Goal: Transaction & Acquisition: Purchase product/service

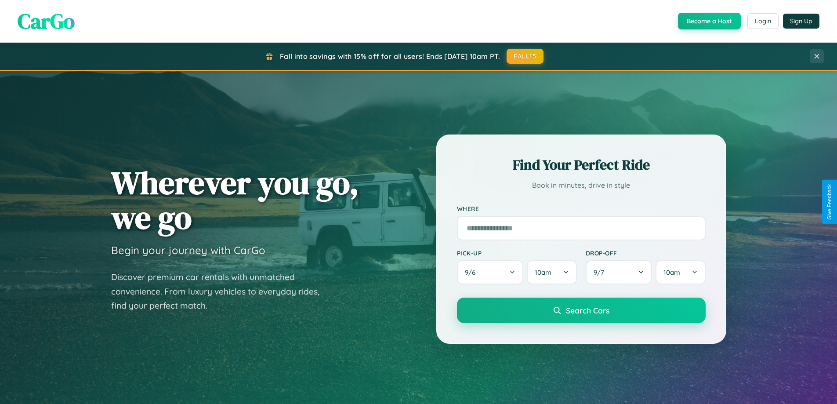
scroll to position [1691, 0]
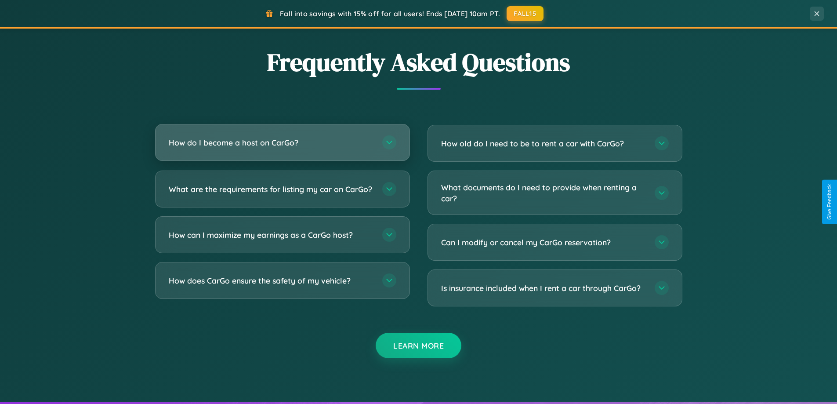
click at [282, 142] on h3 "How do I become a host on CarGo?" at bounding box center [271, 142] width 205 height 11
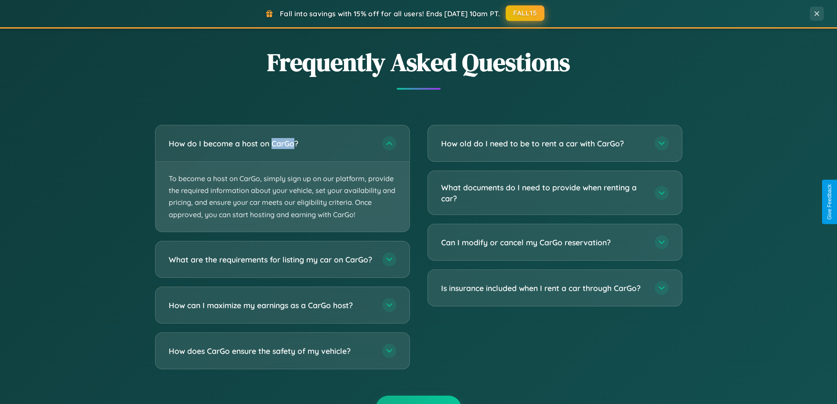
click at [525, 13] on button "FALL15" at bounding box center [525, 13] width 39 height 16
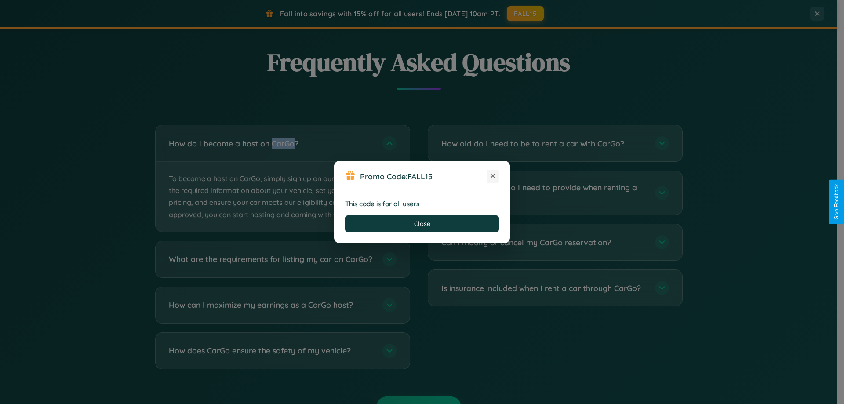
click at [492, 176] on icon at bounding box center [492, 175] width 9 height 9
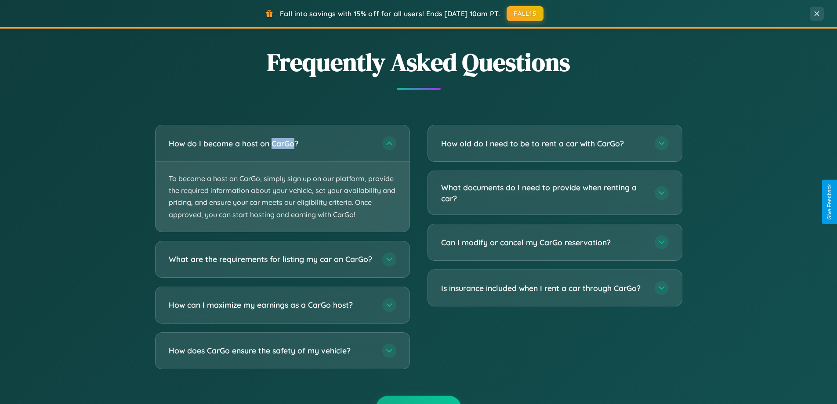
scroll to position [26, 0]
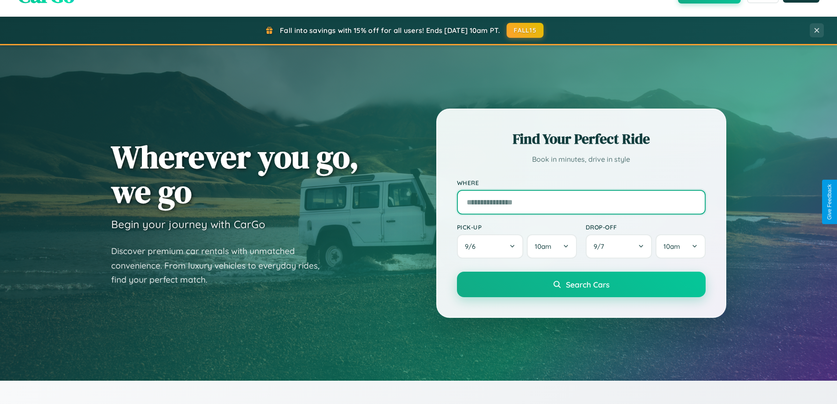
click at [581, 202] on input "text" at bounding box center [581, 202] width 249 height 25
type input "**********"
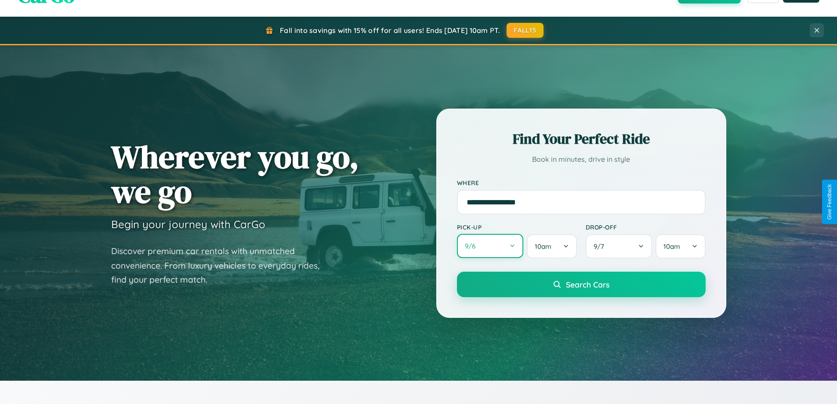
click at [490, 246] on button "9 / 6" at bounding box center [490, 246] width 67 height 24
select select "*"
select select "****"
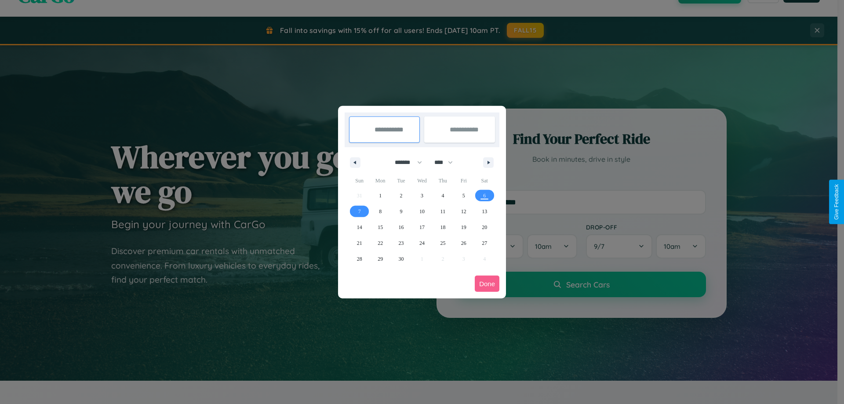
drag, startPoint x: 404, startPoint y: 162, endPoint x: 422, endPoint y: 176, distance: 22.5
click at [404, 162] on select "******* ******** ***** ***** *** **** **** ****** ********* ******* ******** **…" at bounding box center [406, 162] width 37 height 14
select select "*"
drag, startPoint x: 447, startPoint y: 162, endPoint x: 422, endPoint y: 176, distance: 29.1
click at [447, 162] on select "**** **** **** **** **** **** **** **** **** **** **** **** **** **** **** ****…" at bounding box center [443, 162] width 26 height 14
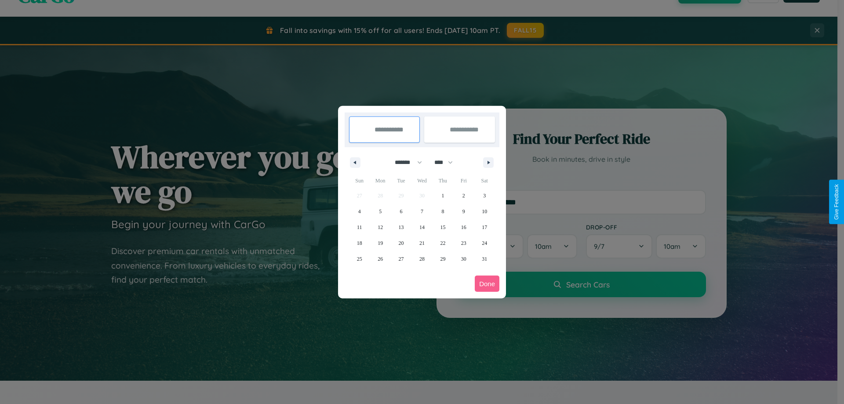
select select "****"
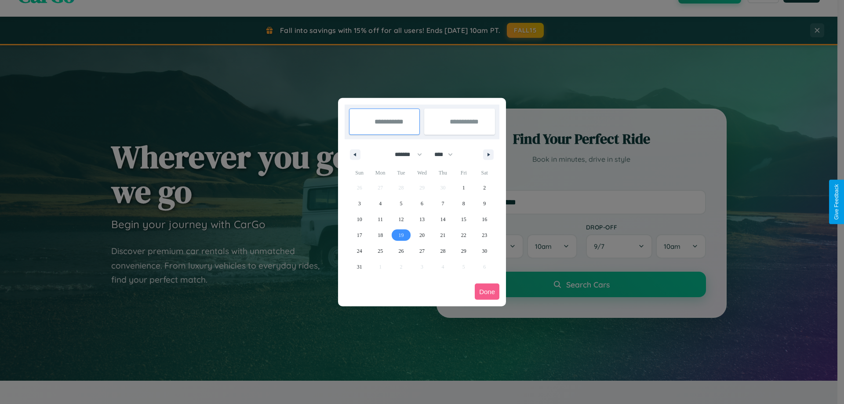
click at [401, 235] on span "19" at bounding box center [400, 235] width 5 height 16
type input "**********"
click at [380, 250] on span "25" at bounding box center [379, 251] width 5 height 16
type input "**********"
click at [487, 291] on button "Done" at bounding box center [486, 291] width 25 height 16
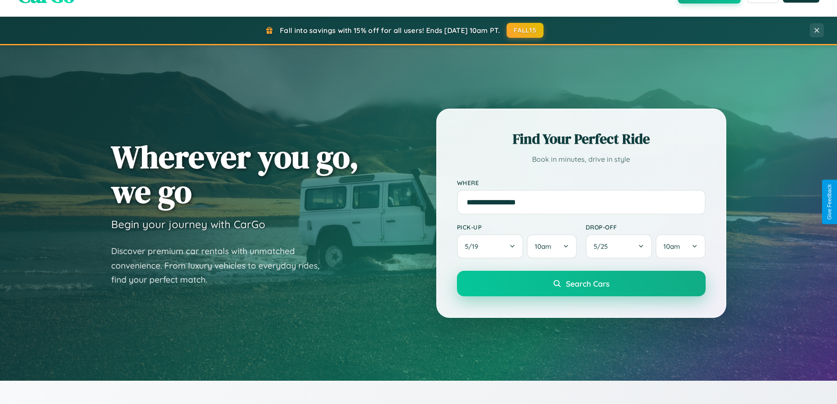
click at [581, 284] on span "Search Cars" at bounding box center [587, 284] width 43 height 10
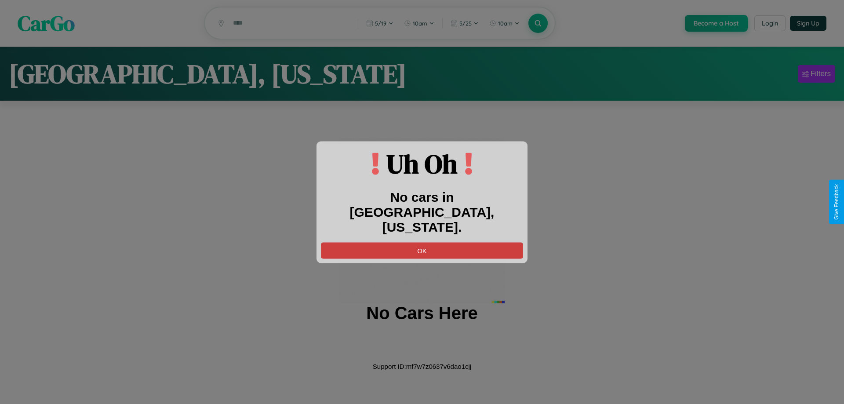
click at [422, 242] on button "OK" at bounding box center [422, 250] width 202 height 16
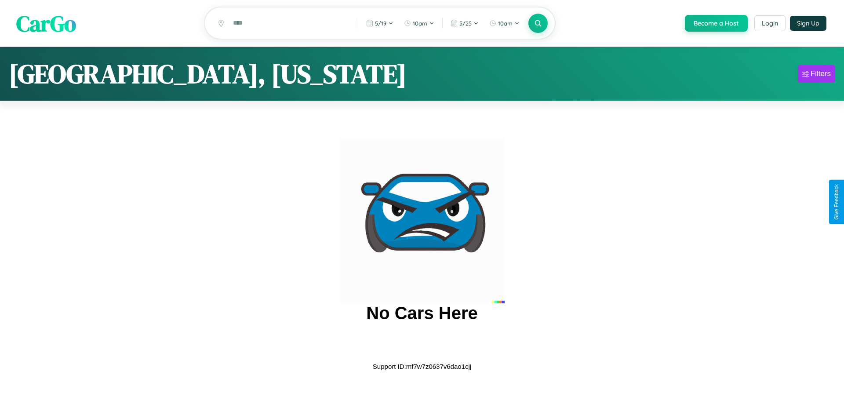
click at [46, 24] on span "CarGo" at bounding box center [46, 23] width 60 height 30
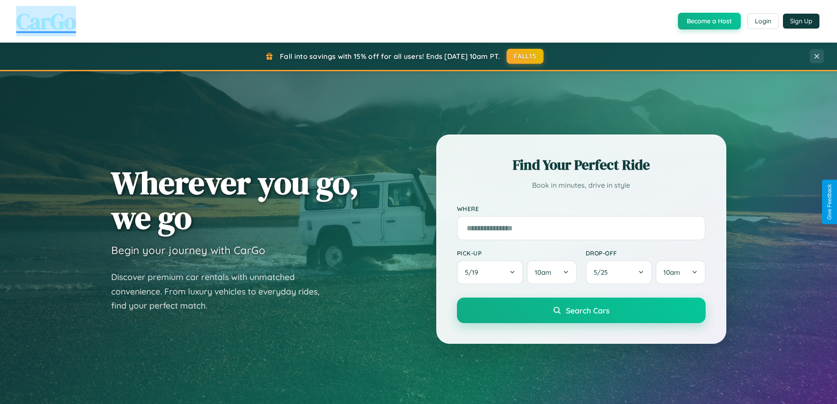
scroll to position [379, 0]
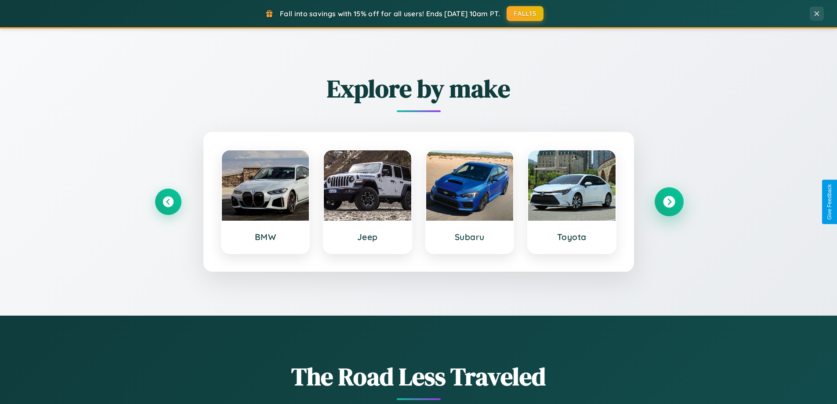
click at [669, 202] on icon at bounding box center [669, 202] width 12 height 12
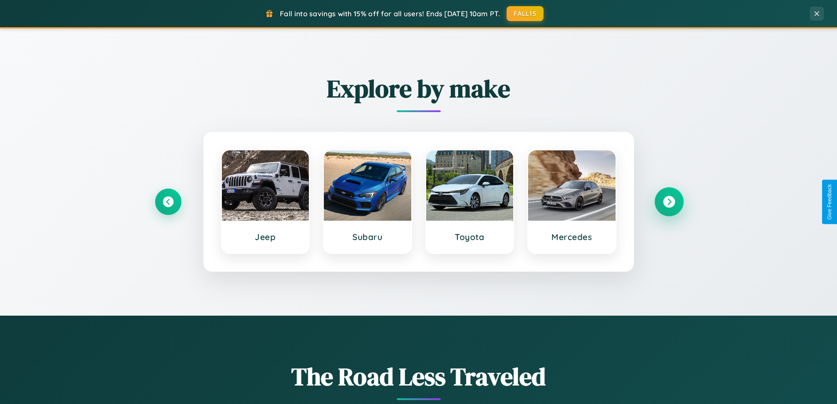
click at [669, 202] on icon at bounding box center [669, 202] width 12 height 12
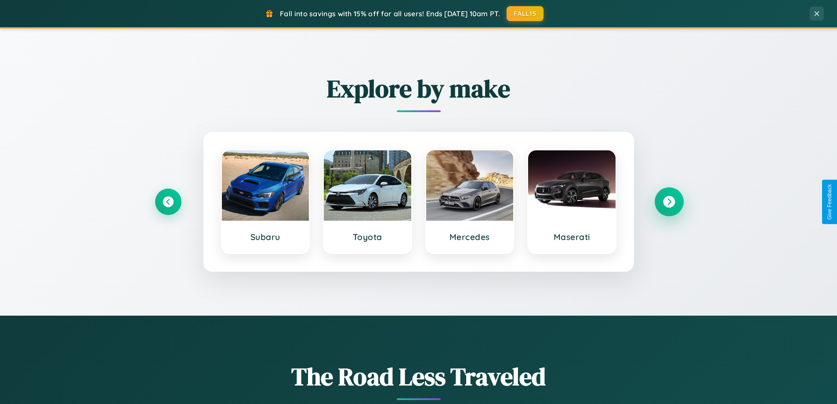
click at [669, 202] on icon at bounding box center [669, 202] width 12 height 12
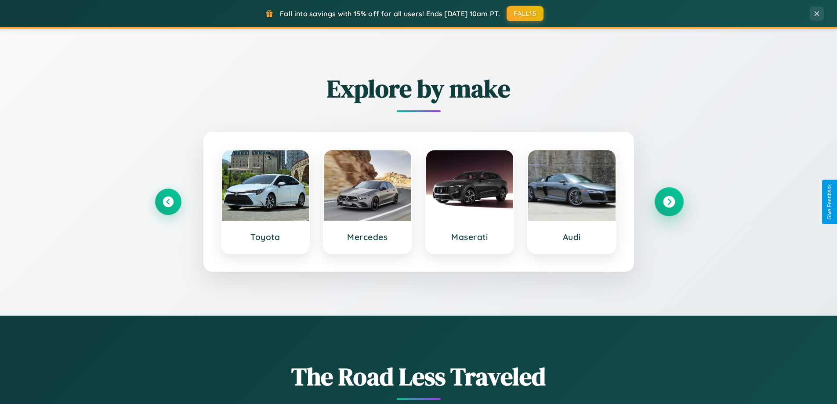
click at [669, 202] on icon at bounding box center [669, 202] width 12 height 12
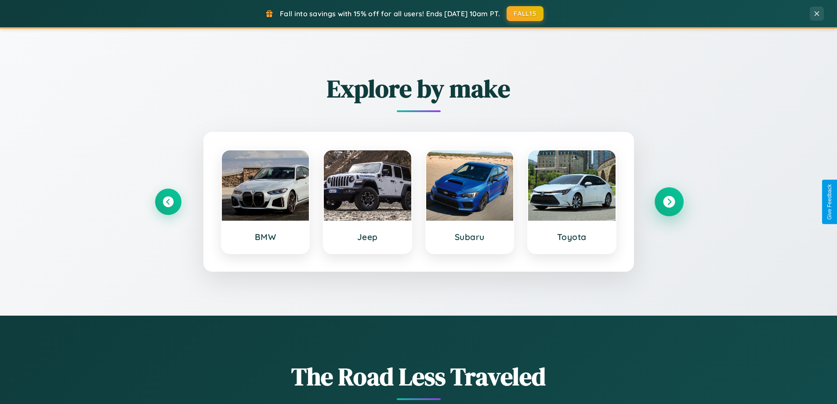
click at [669, 202] on icon at bounding box center [669, 202] width 12 height 12
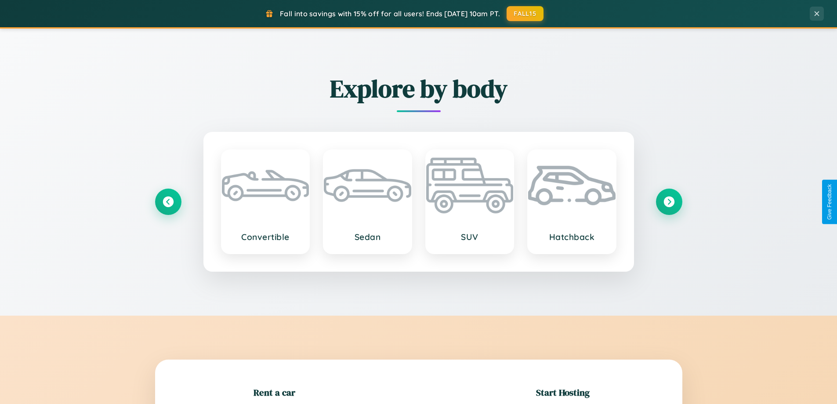
scroll to position [190, 0]
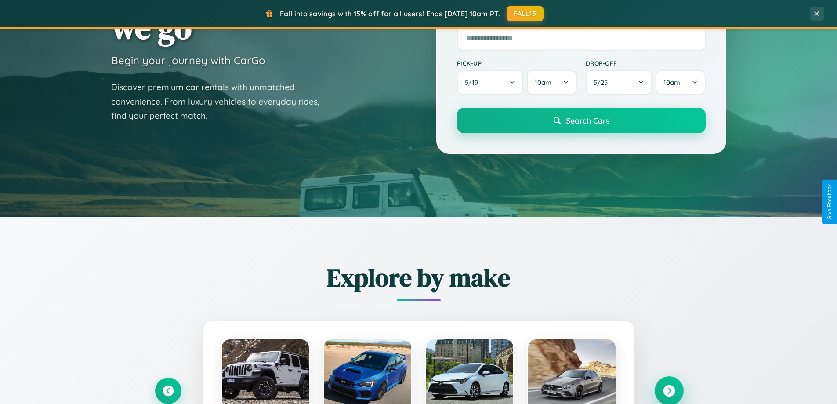
click at [669, 391] on icon at bounding box center [669, 391] width 12 height 12
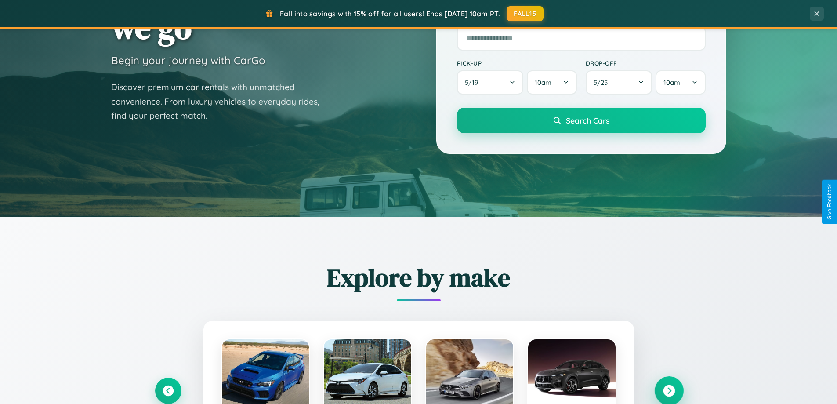
click at [669, 390] on icon at bounding box center [669, 391] width 12 height 12
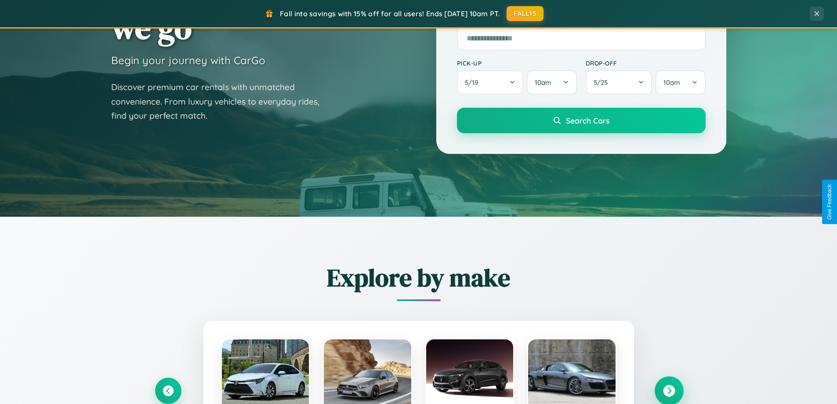
click at [669, 390] on icon at bounding box center [669, 391] width 12 height 12
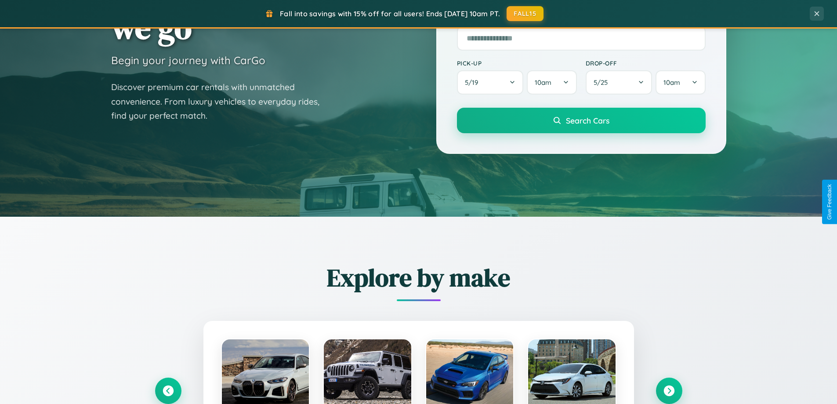
scroll to position [880, 0]
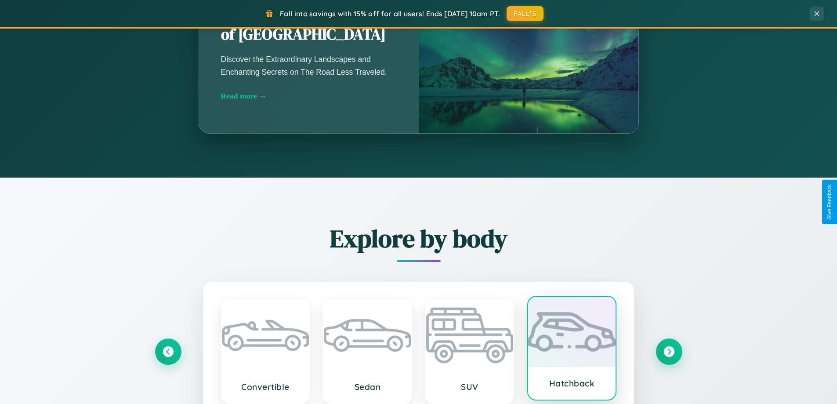
click at [572, 350] on div at bounding box center [571, 332] width 87 height 70
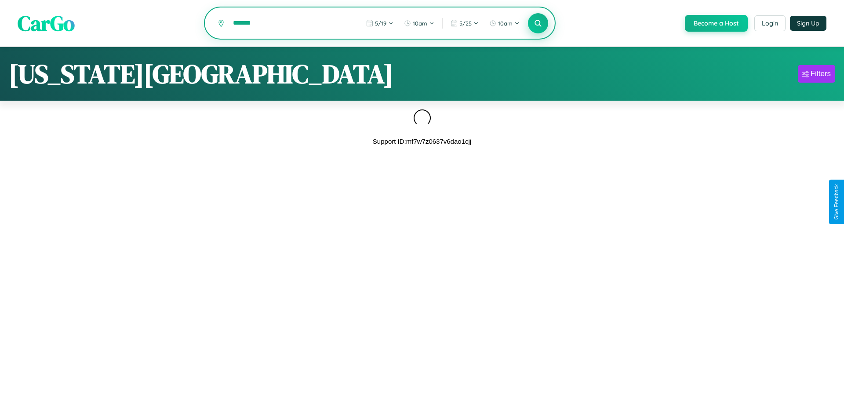
type input "*******"
click at [537, 23] on icon at bounding box center [537, 23] width 8 height 8
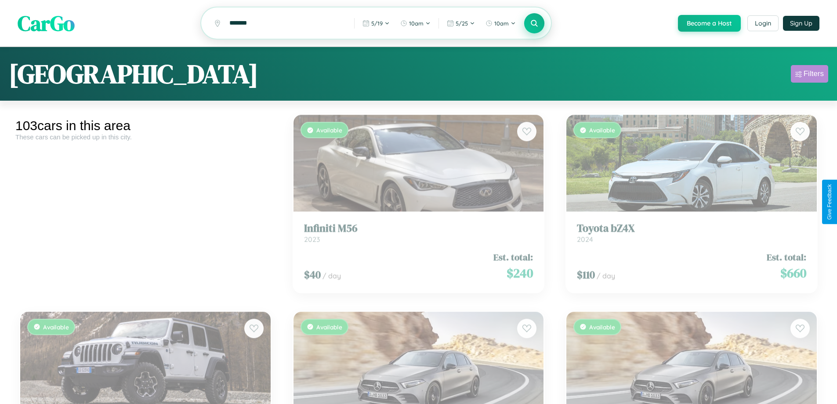
click at [809, 75] on div "Filters" at bounding box center [814, 73] width 20 height 9
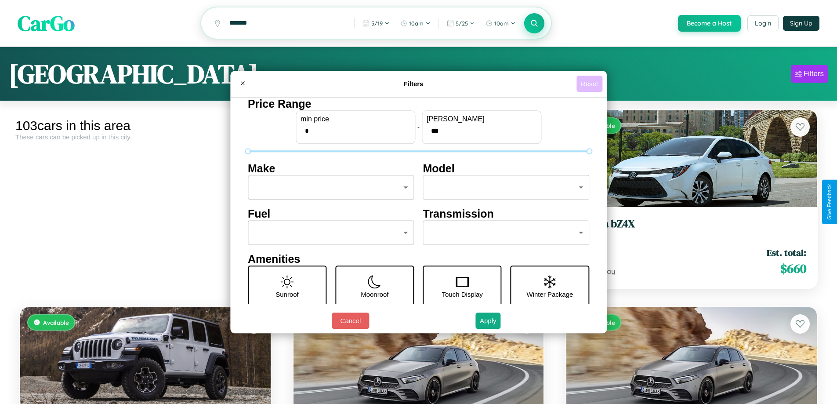
click at [590, 83] on button "Reset" at bounding box center [589, 84] width 26 height 16
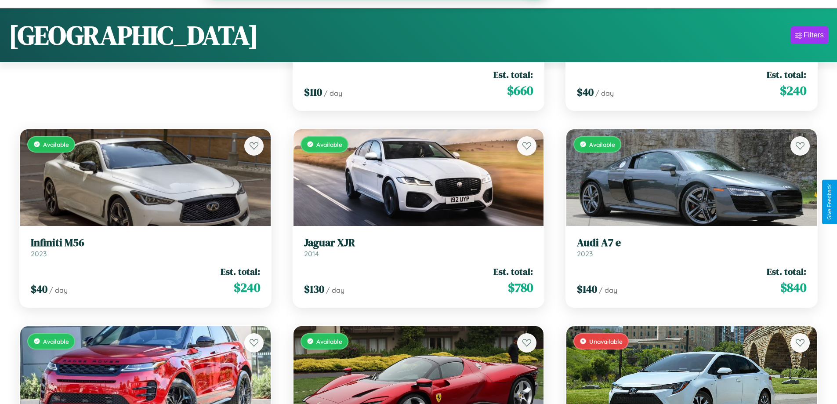
scroll to position [2484, 0]
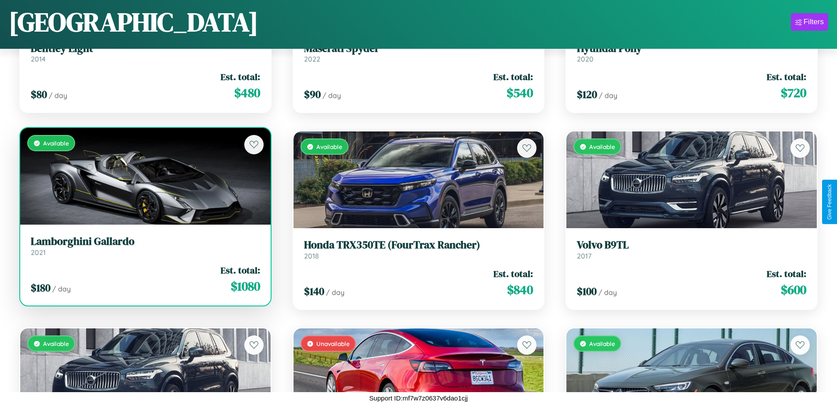
click at [144, 180] on div "Available" at bounding box center [145, 176] width 250 height 97
click at [144, 176] on div "Available" at bounding box center [145, 176] width 250 height 97
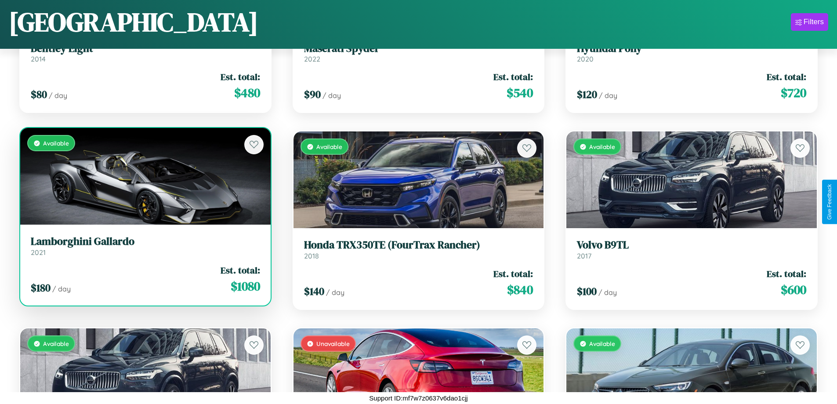
click at [144, 176] on div "Available" at bounding box center [145, 176] width 250 height 97
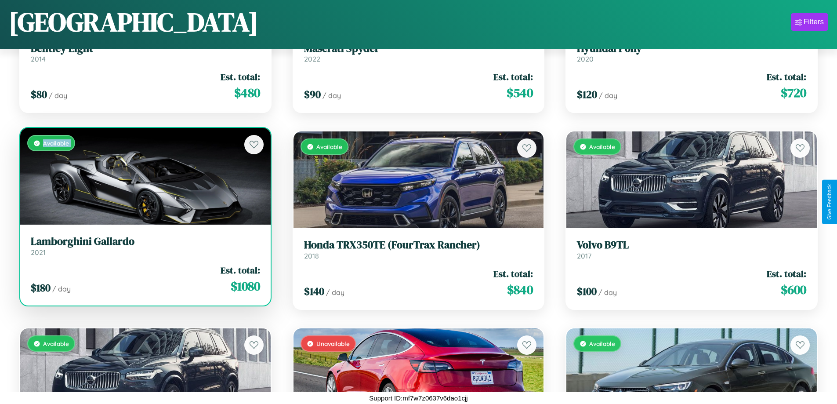
click at [144, 176] on div "Available" at bounding box center [145, 176] width 250 height 97
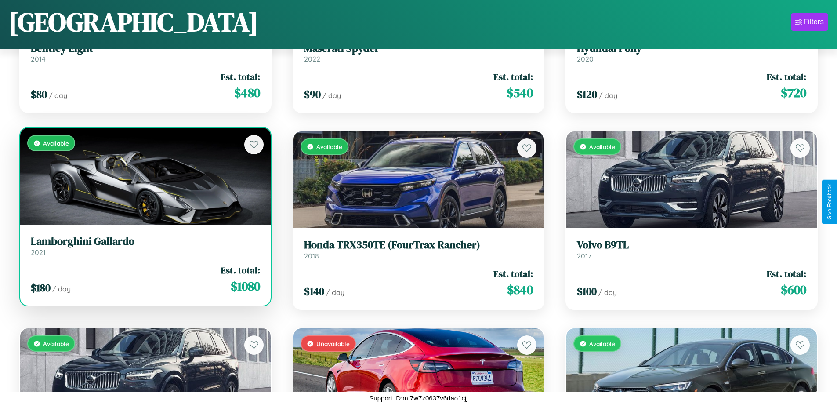
click at [144, 176] on div "Available" at bounding box center [145, 176] width 250 height 97
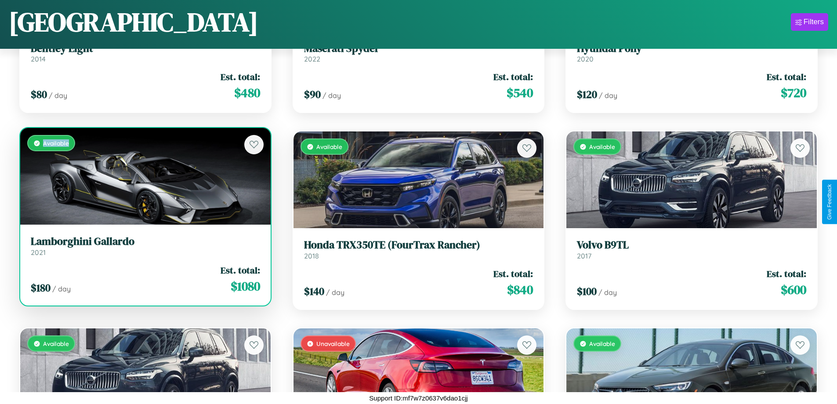
click at [144, 176] on div "Available" at bounding box center [145, 176] width 250 height 97
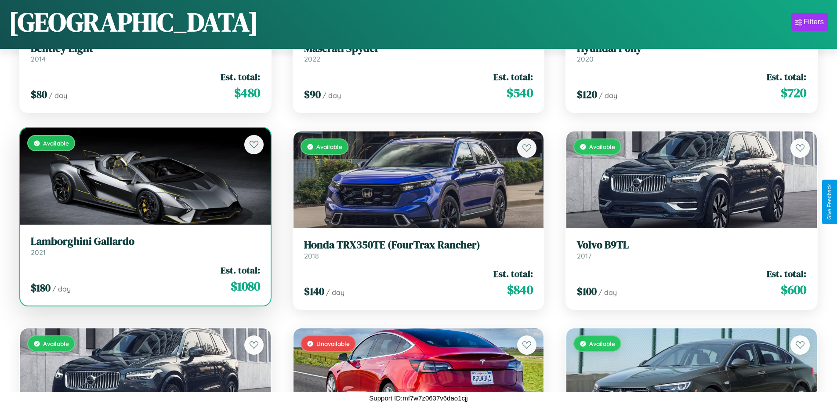
click at [144, 246] on h3 "Lamborghini Gallardo" at bounding box center [145, 241] width 229 height 13
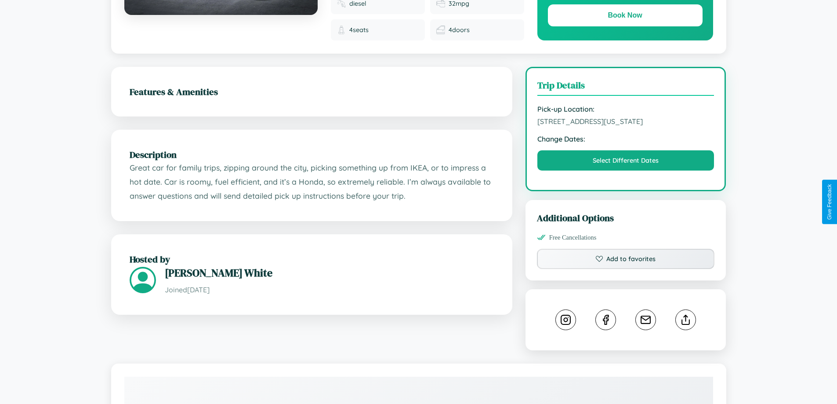
scroll to position [244, 0]
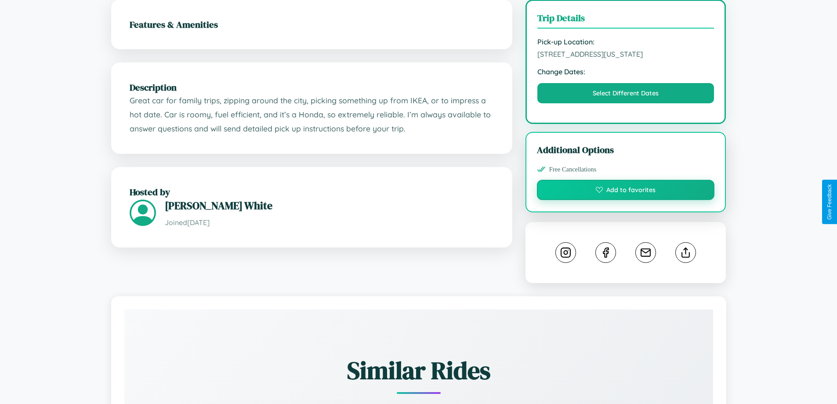
click at [626, 200] on button "Add to favorites" at bounding box center [626, 190] width 178 height 20
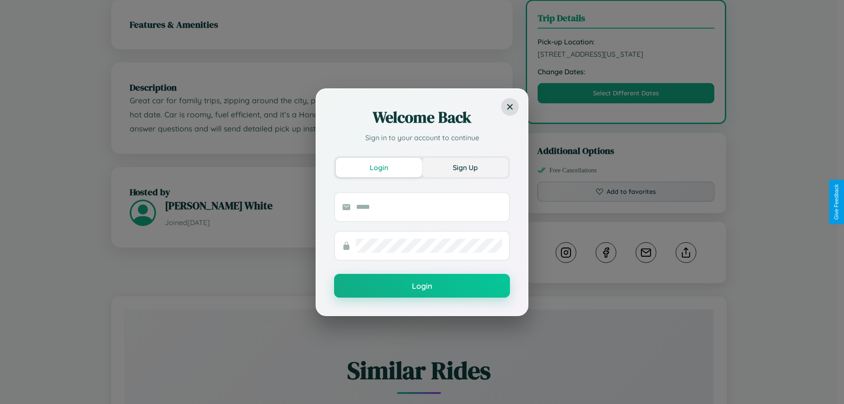
click at [465, 167] on button "Sign Up" at bounding box center [465, 167] width 86 height 19
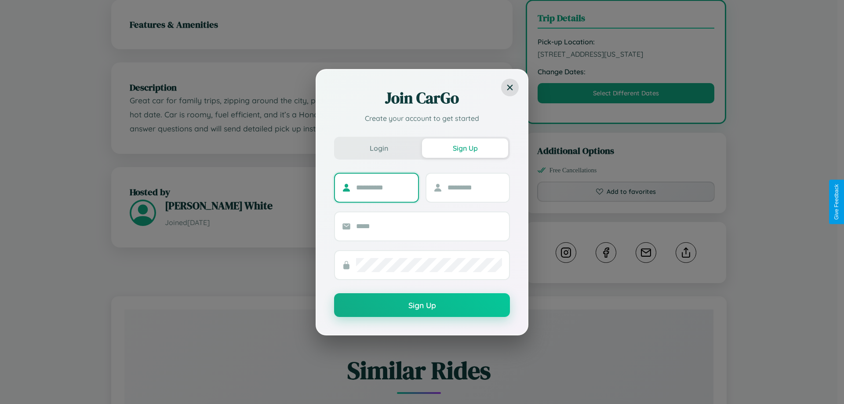
click at [383, 187] on input "text" at bounding box center [383, 188] width 55 height 14
type input "********"
click at [474, 187] on input "text" at bounding box center [474, 188] width 55 height 14
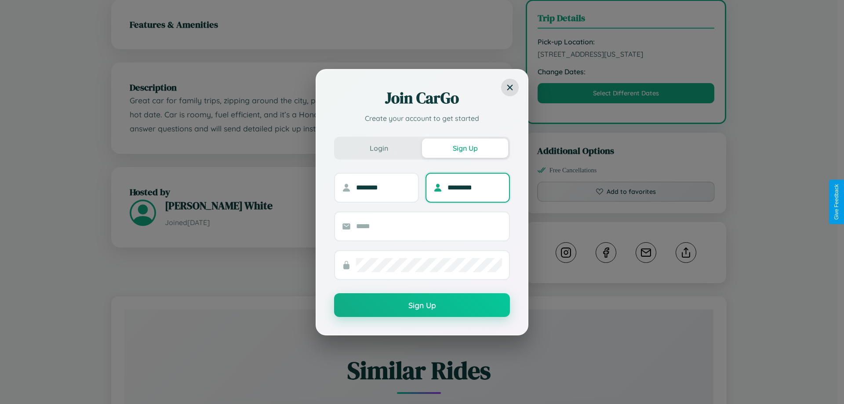
type input "*********"
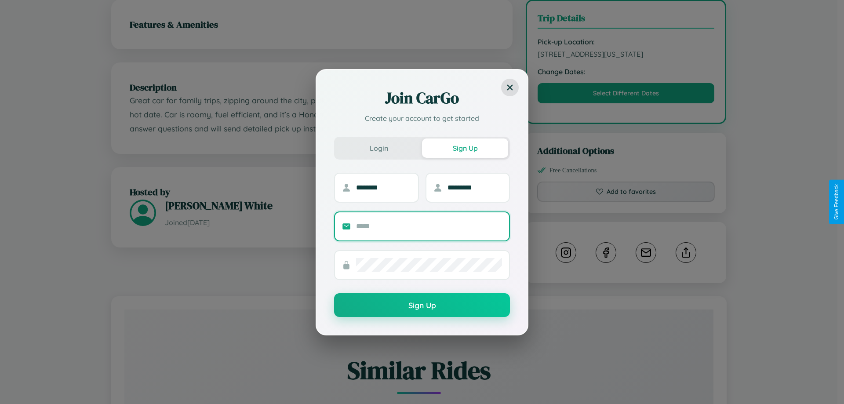
click at [429, 226] on input "text" at bounding box center [429, 226] width 146 height 14
type input "**********"
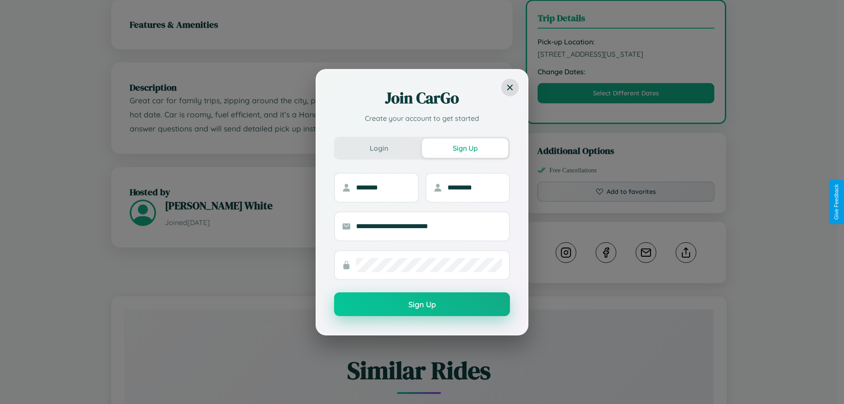
click at [422, 304] on button "Sign Up" at bounding box center [422, 304] width 176 height 24
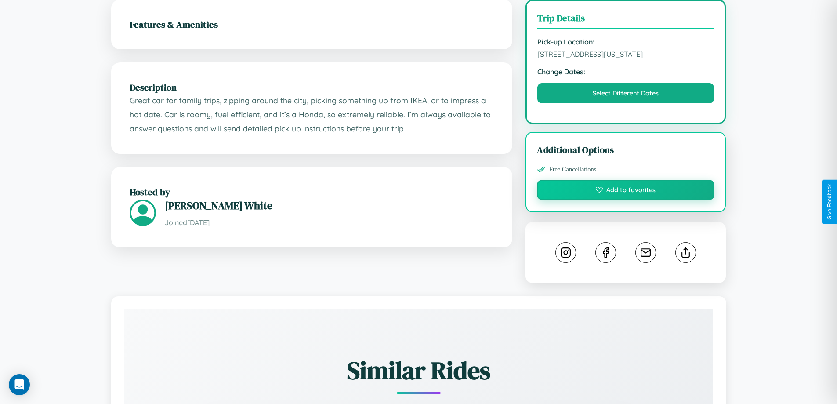
click at [626, 200] on button "Add to favorites" at bounding box center [626, 190] width 178 height 20
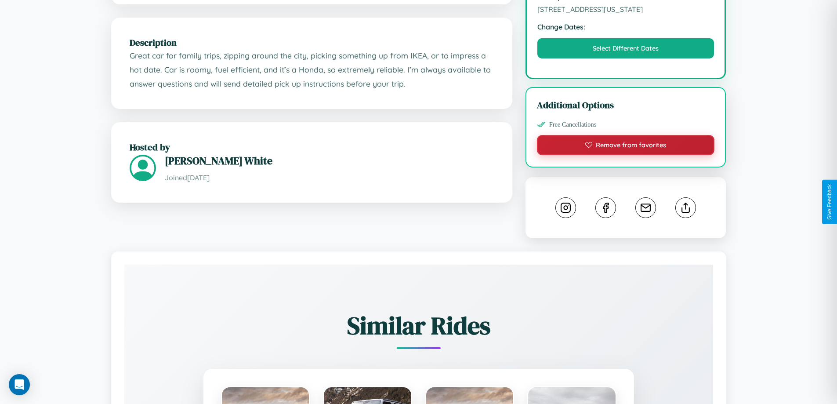
scroll to position [494, 0]
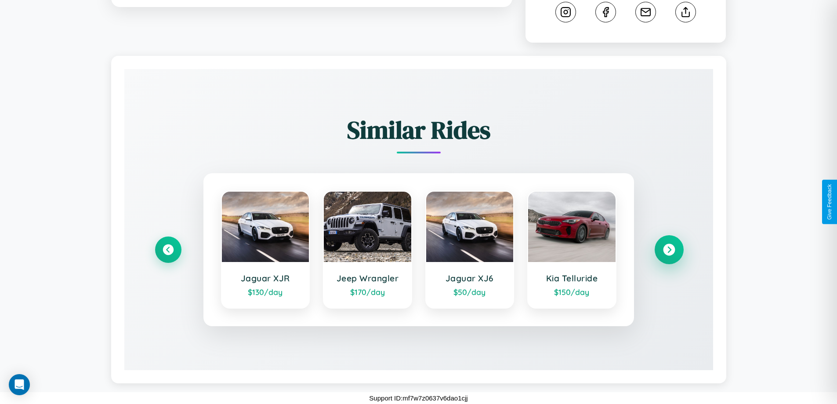
click at [669, 250] on icon at bounding box center [669, 250] width 12 height 12
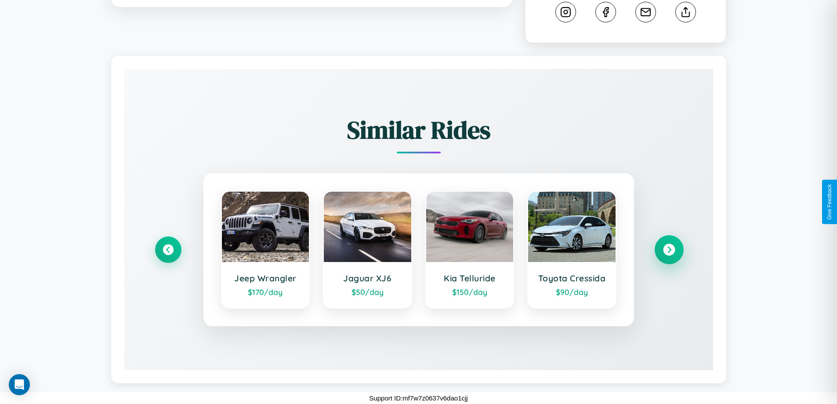
click at [669, 250] on icon at bounding box center [669, 250] width 12 height 12
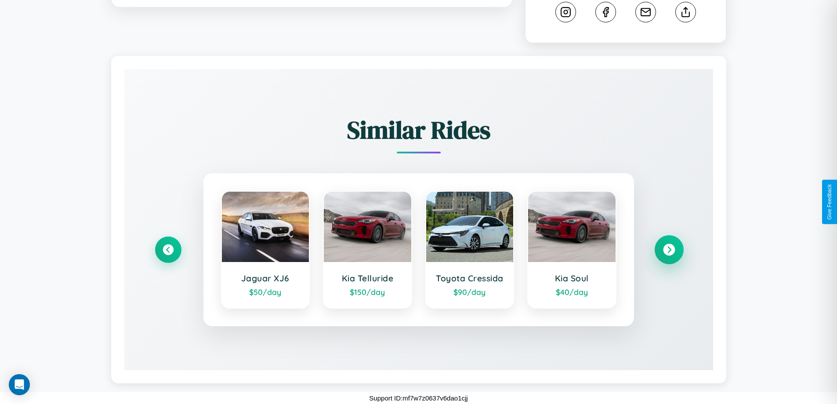
click at [669, 250] on icon at bounding box center [669, 250] width 12 height 12
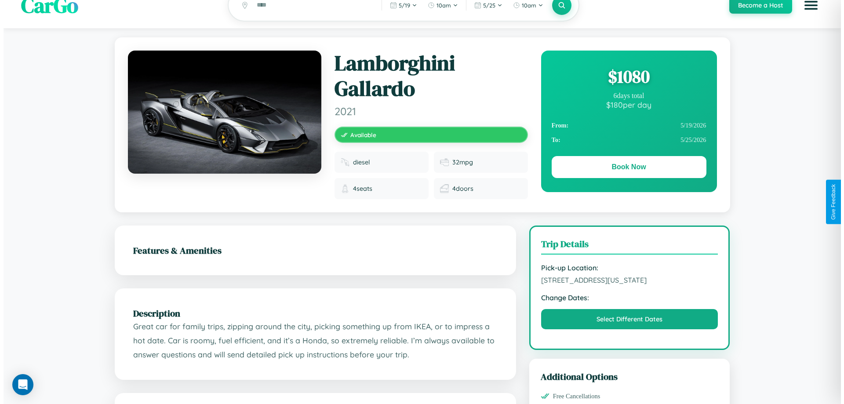
scroll to position [0, 0]
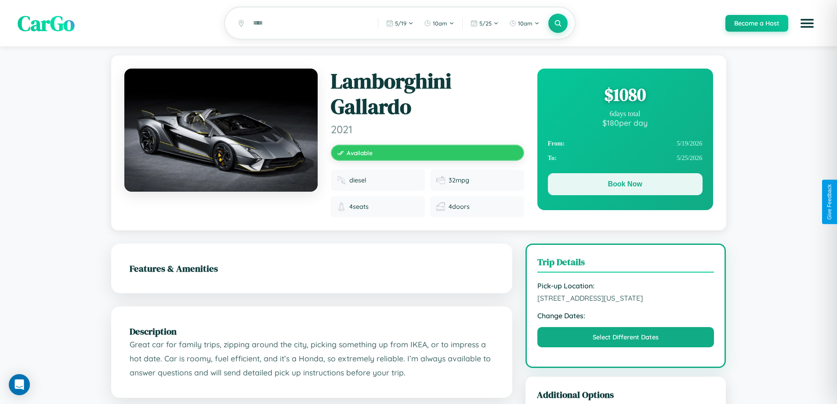
click at [625, 185] on button "Book Now" at bounding box center [625, 184] width 155 height 22
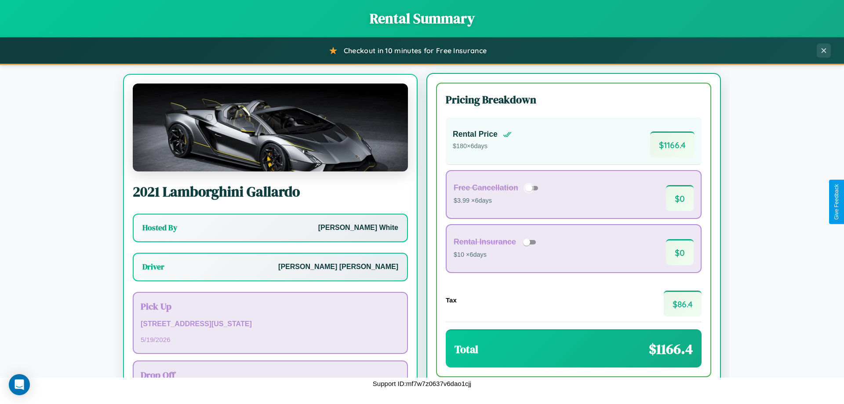
scroll to position [41, 0]
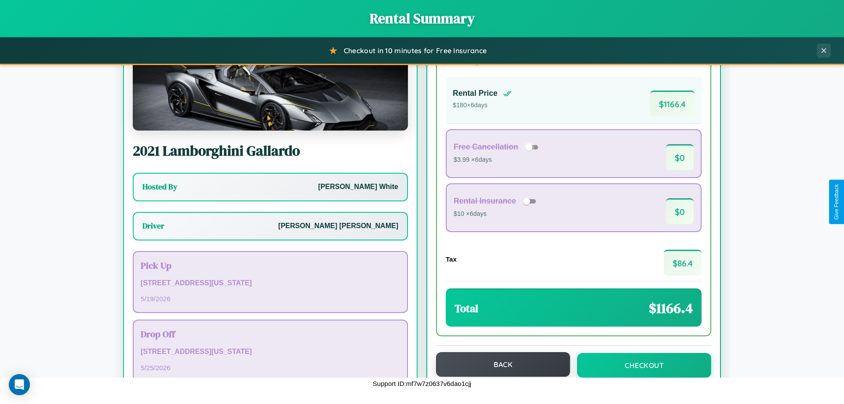
click at [499, 364] on button "Back" at bounding box center [503, 364] width 134 height 25
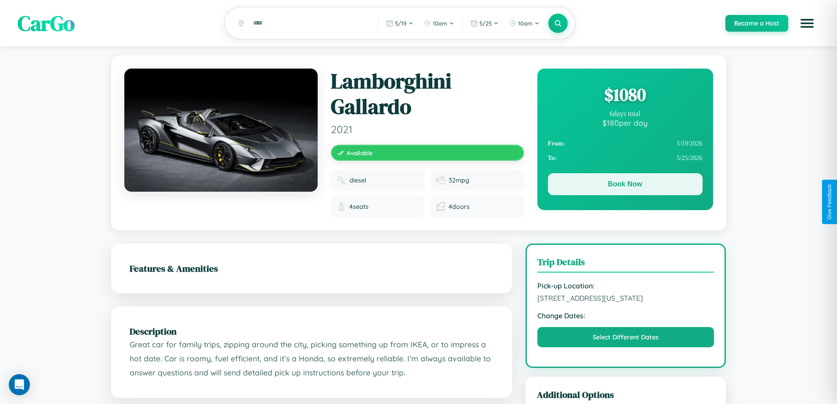
click at [625, 185] on button "Book Now" at bounding box center [625, 184] width 155 height 22
